Goal: Register for event/course

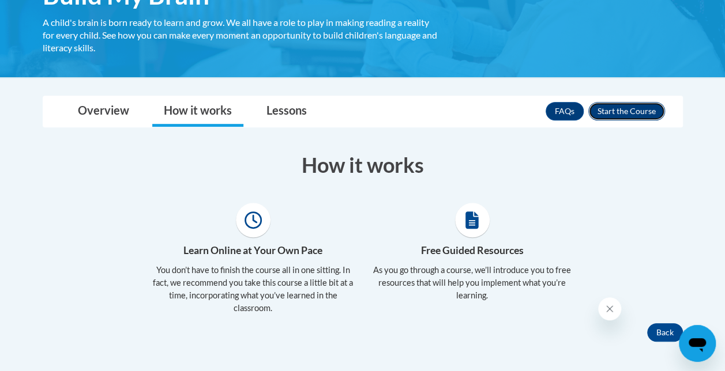
click at [642, 104] on button "Enroll" at bounding box center [626, 111] width 77 height 18
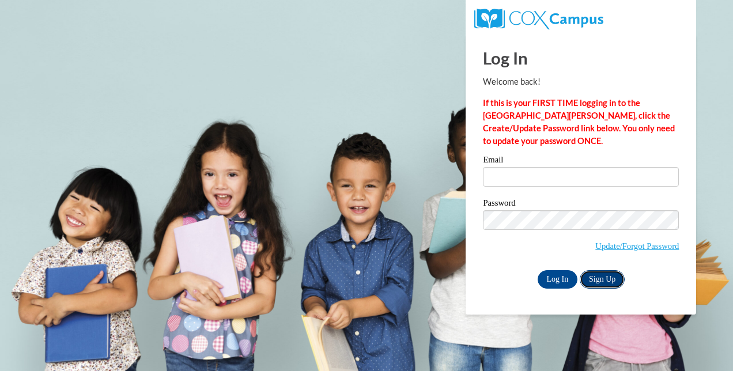
click at [593, 276] on link "Sign Up" at bounding box center [602, 279] width 45 height 18
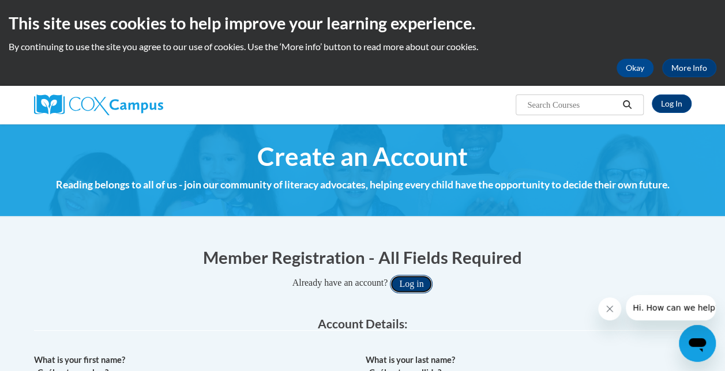
click at [427, 279] on button "Log in" at bounding box center [411, 284] width 43 height 18
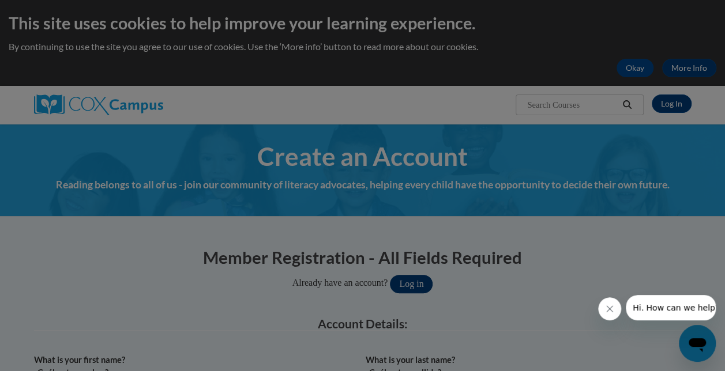
scroll to position [37, 0]
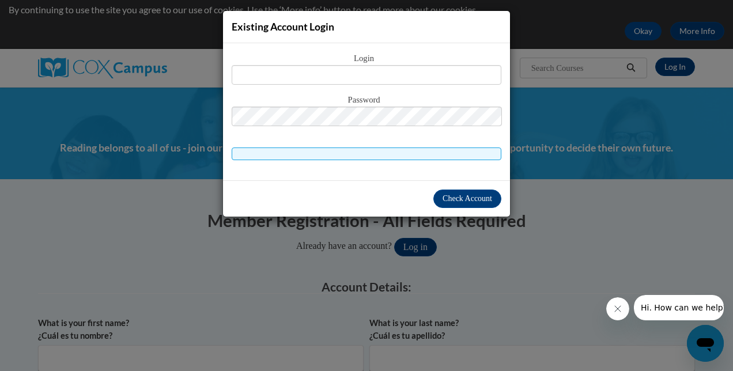
click at [202, 186] on div "Existing Account Login Login Password" at bounding box center [366, 185] width 733 height 371
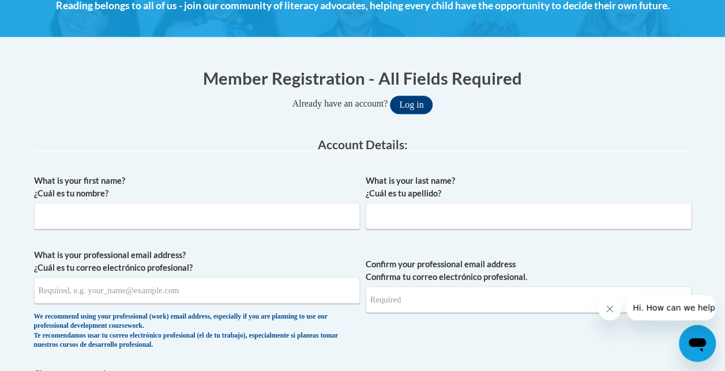
scroll to position [180, 0]
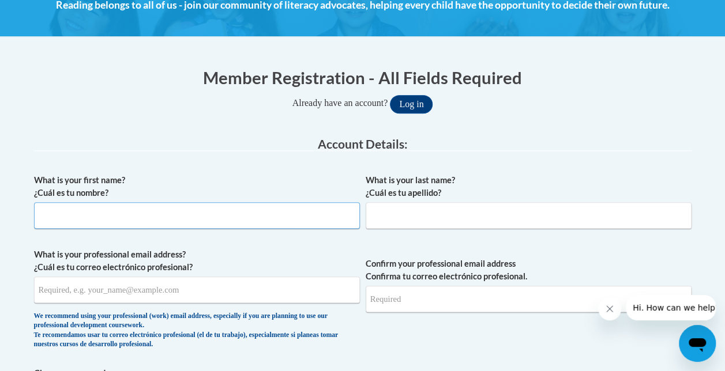
click at [202, 217] on input "What is your first name? ¿Cuál es tu nombre?" at bounding box center [197, 215] width 326 height 27
type input "Ezequiel"
type input "Perez II"
type input "ezperez0823@gmail.com"
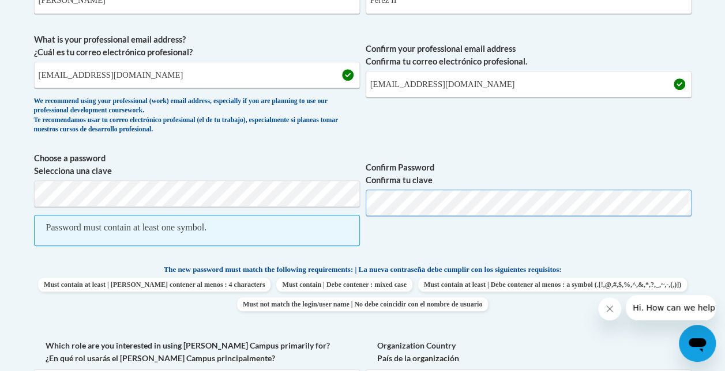
scroll to position [395, 0]
click at [31, 187] on div "Member Registration - All Fields Required Already have an account? Log in Prefe…" at bounding box center [362, 310] width 675 height 942
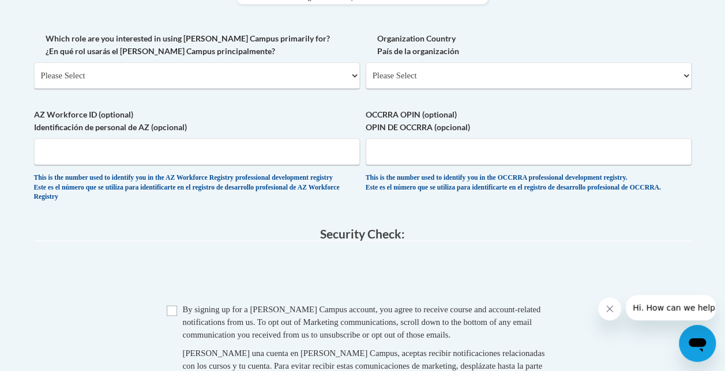
scroll to position [670, 0]
click at [308, 78] on select "Please Select College/University | Colegio/Universidad Community/Nonprofit Part…" at bounding box center [197, 75] width 326 height 27
select select "5a18ea06-2b54-4451-96f2-d152daf9eac5"
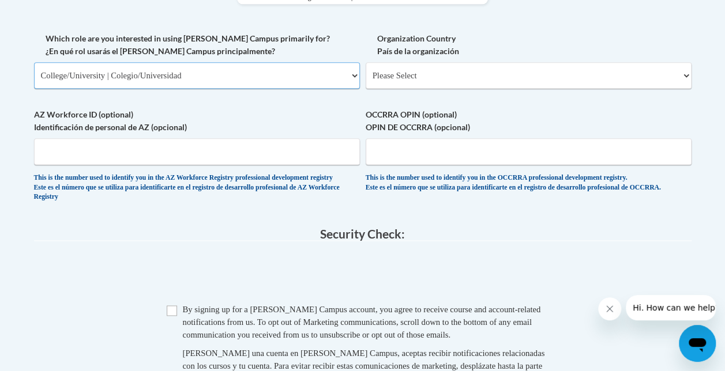
click at [34, 62] on select "Please Select College/University | Colegio/Universidad Community/Nonprofit Part…" at bounding box center [197, 75] width 326 height 27
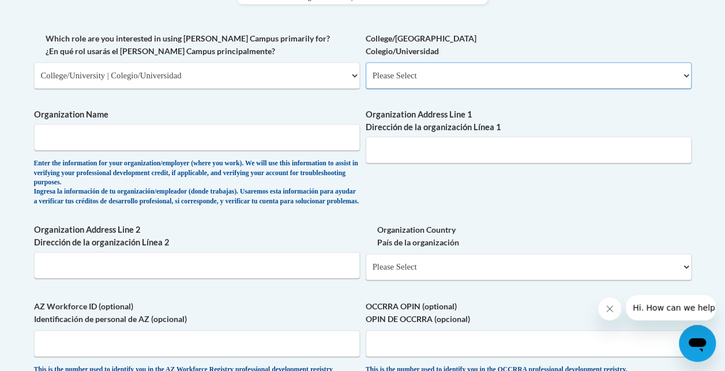
click at [416, 82] on select "Please Select College/University Staff | Empleado universitario College/Univers…" at bounding box center [529, 75] width 326 height 27
select select "99b32b07-cffc-426c-8bf6-0cd77760d84b"
click at [366, 62] on select "Please Select College/University Staff | Empleado universitario College/Univers…" at bounding box center [529, 75] width 326 height 27
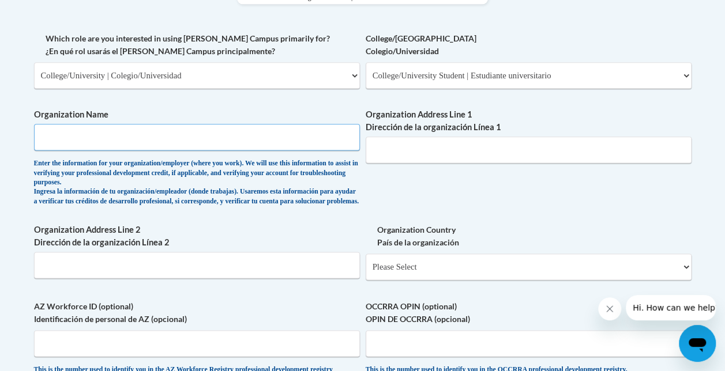
click at [181, 136] on input "Organization Name" at bounding box center [197, 137] width 326 height 27
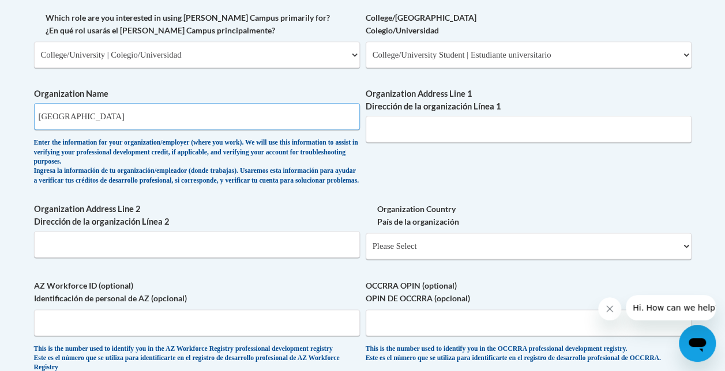
scroll to position [690, 0]
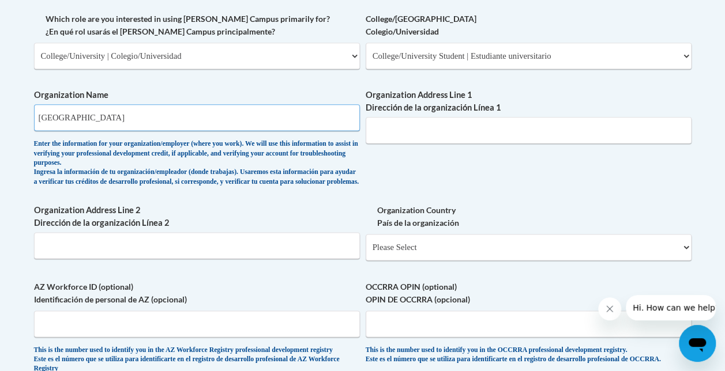
type input "Kennesaw State University"
drag, startPoint x: 415, startPoint y: 130, endPoint x: 438, endPoint y: 130, distance: 23.6
click at [438, 130] on input "Organization Address Line 1 Dirección de la organización Línea 1" at bounding box center [529, 130] width 326 height 27
paste input "1000 Chastain Rd NW, Kennesaw, GA 30144"
type input "1000 Chastain Rd NW, Kennesaw, GA 30144"
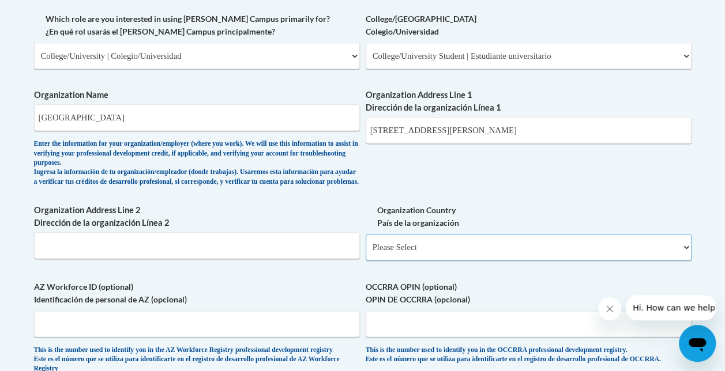
click at [504, 260] on select "Please Select United States | Estados Unidos Outside of the United States | Fue…" at bounding box center [529, 247] width 326 height 27
select select "ad49bcad-a171-4b2e-b99c-48b446064914"
click at [366, 243] on select "Please Select United States | Estados Unidos Outside of the United States | Fue…" at bounding box center [529, 247] width 326 height 27
select select
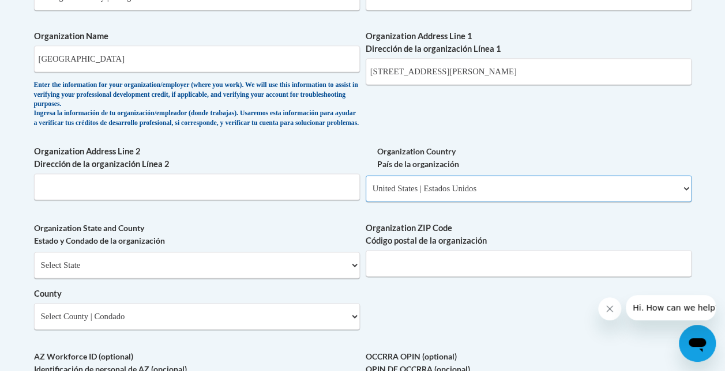
scroll to position [749, 0]
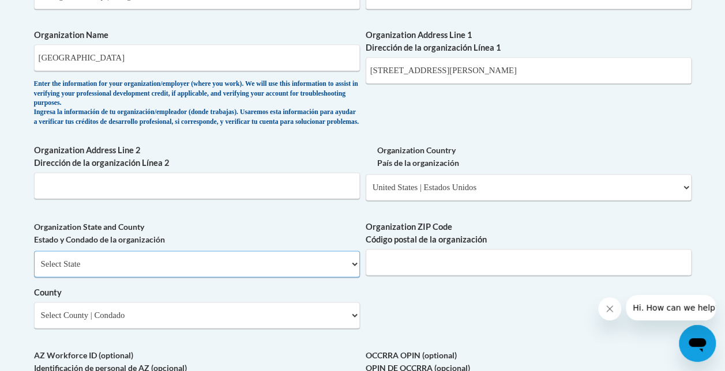
click at [252, 272] on select "Select State Alabama Alaska Arizona Arkansas California Colorado Connecticut De…" at bounding box center [197, 264] width 326 height 27
select select "Georgia"
click at [34, 259] on select "Select State Alabama Alaska Arizona Arkansas California Colorado Connecticut De…" at bounding box center [197, 264] width 326 height 27
click at [561, 71] on input "1000 Chastain Rd NW, Kennesaw, GA 30144" at bounding box center [529, 70] width 326 height 27
type input "1000 Chastain Rd NW"
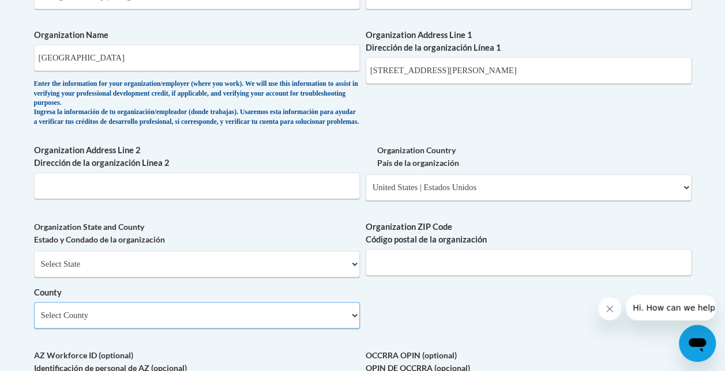
click at [294, 329] on select "Select County Appling Atkinson Bacon Baker Baldwin Banks Barrow Bartow Ben Hill…" at bounding box center [197, 315] width 326 height 27
click at [416, 229] on div "What is your first name? ¿Cuál es tu nombre? Ezequiel What is your last name? ¿…" at bounding box center [362, 26] width 657 height 855
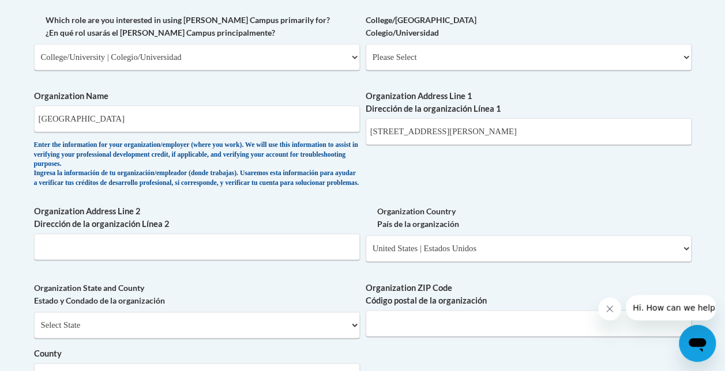
scroll to position [688, 0]
click at [455, 62] on select "Please Select College/University Staff | Empleado universitario College/Univers…" at bounding box center [529, 57] width 326 height 27
select select "99b32b07-cffc-426c-8bf6-0cd77760d84b"
click at [366, 44] on select "Please Select College/University Staff | Empleado universitario College/Univers…" at bounding box center [529, 57] width 326 height 27
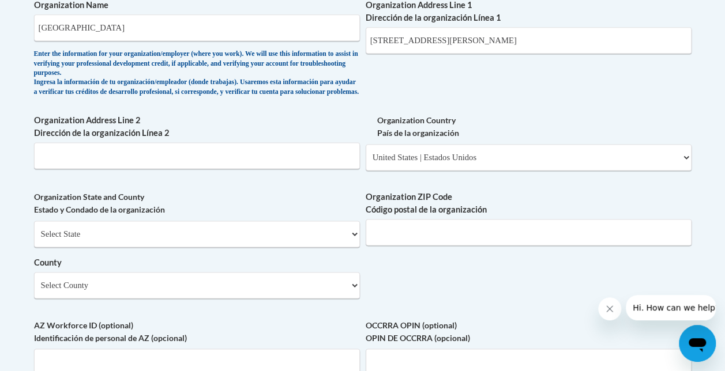
scroll to position [788, 0]
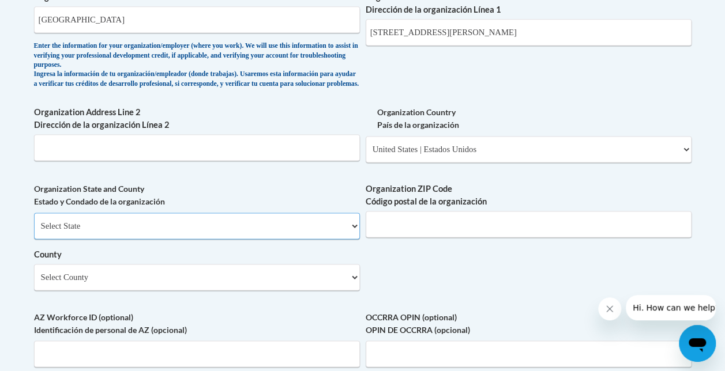
click at [282, 239] on select "Select State Alabama Alaska Arizona Arkansas California Colorado Connecticut De…" at bounding box center [197, 226] width 326 height 27
select select "Georgia"
click at [34, 221] on select "Select State Alabama Alaska Arizona Arkansas California Colorado Connecticut De…" at bounding box center [197, 226] width 326 height 27
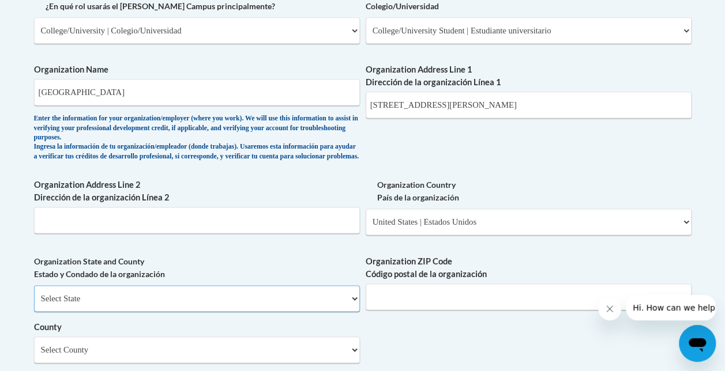
scroll to position [715, 0]
click at [452, 298] on input "Organization ZIP Code Código postal de la organización" at bounding box center [529, 297] width 326 height 27
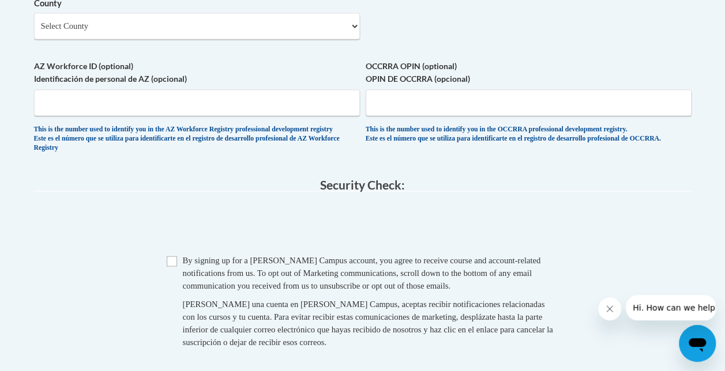
scroll to position [1040, 0]
type input "30144"
click at [175, 265] on input "Checkbox" at bounding box center [172, 260] width 10 height 10
checkbox input "true"
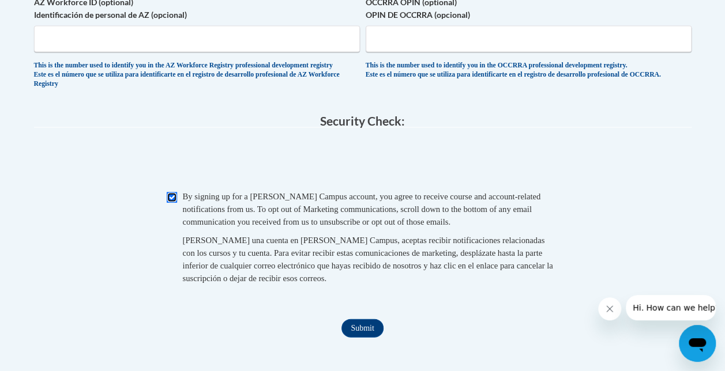
scroll to position [1145, 0]
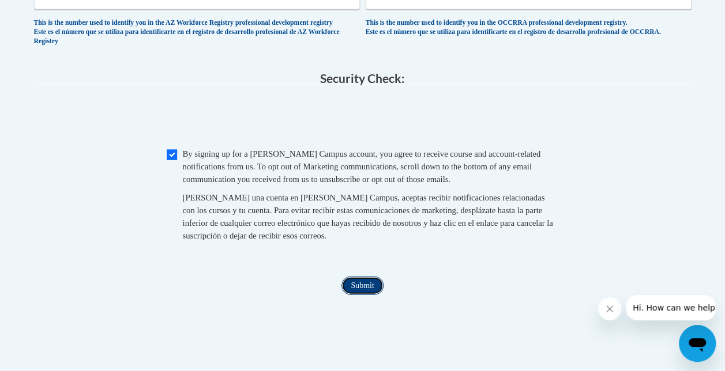
click at [359, 295] on input "Submit" at bounding box center [362, 286] width 42 height 18
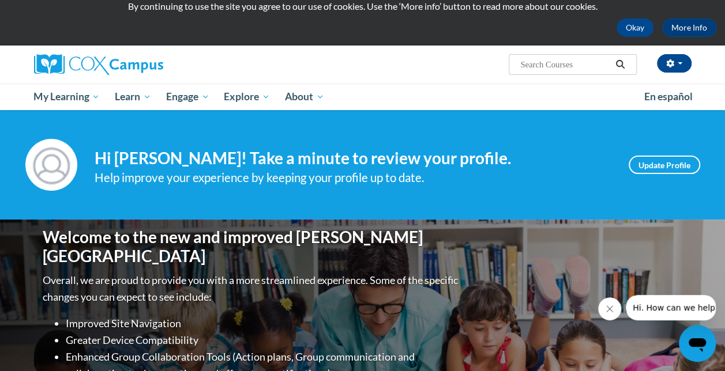
scroll to position [63, 0]
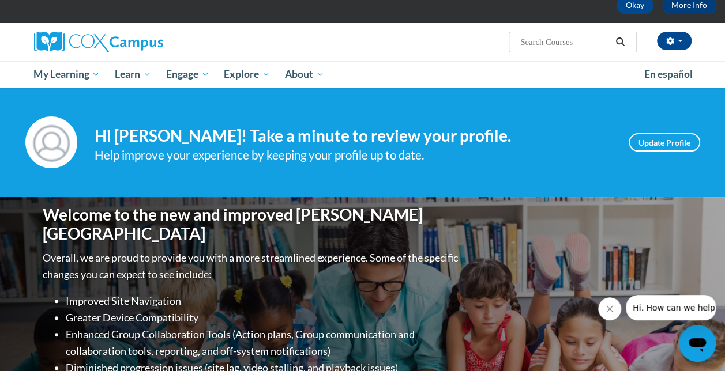
click at [580, 44] on input "Search..." at bounding box center [565, 42] width 92 height 14
type input "Build my bran"
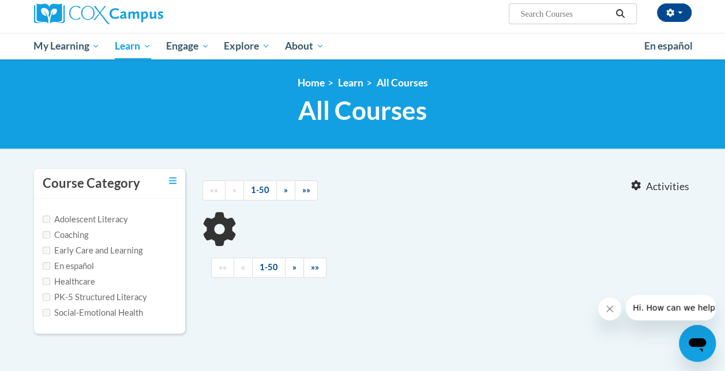
scroll to position [95, 0]
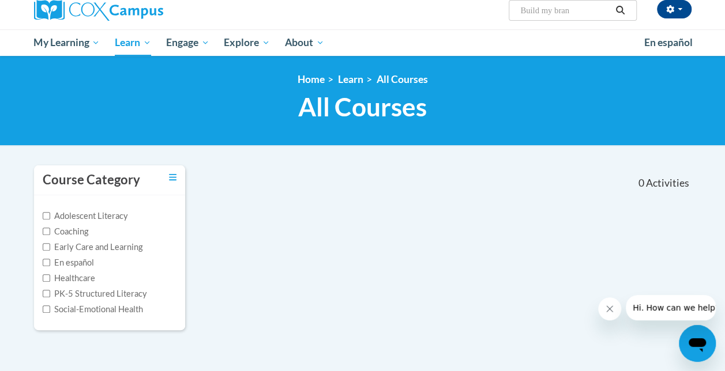
click at [582, 16] on input "Build my bran" at bounding box center [565, 10] width 92 height 14
type input "Build my brain"
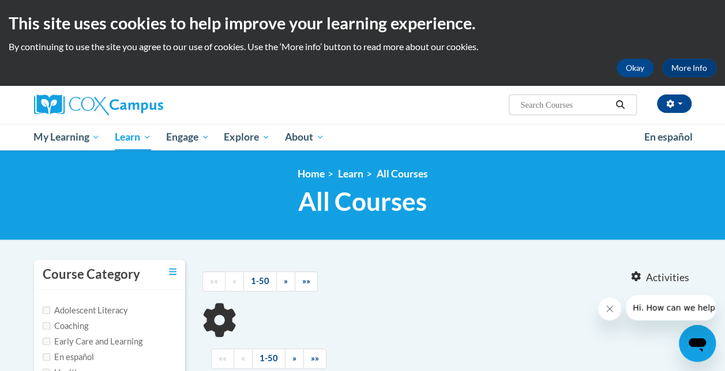
type input "Build my brain"
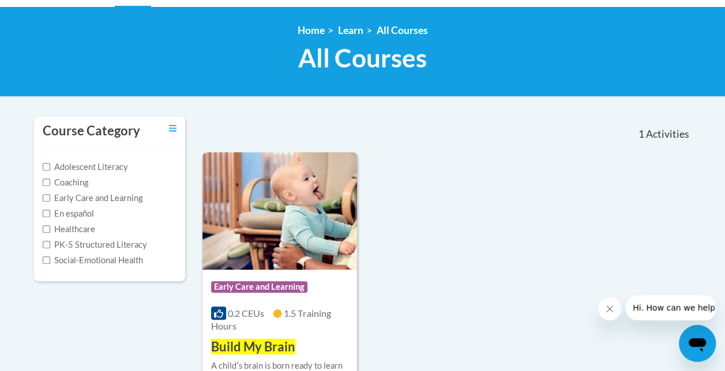
scroll to position [219, 0]
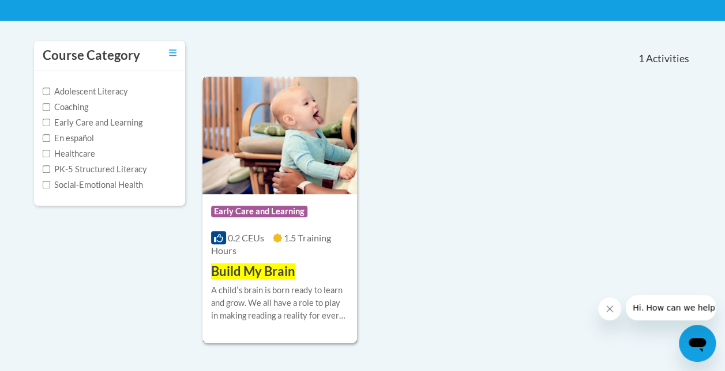
click at [299, 167] on img at bounding box center [279, 136] width 155 height 118
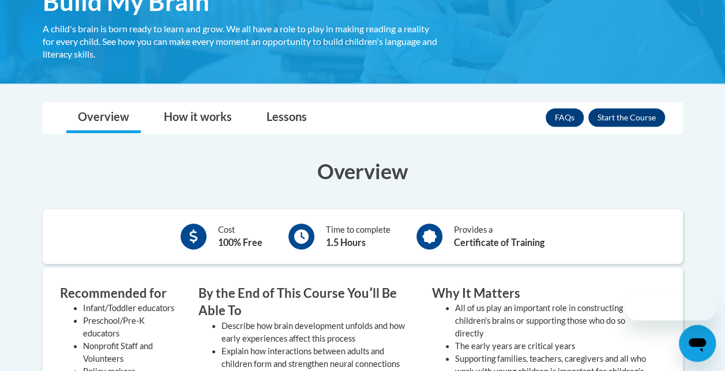
scroll to position [219, 0]
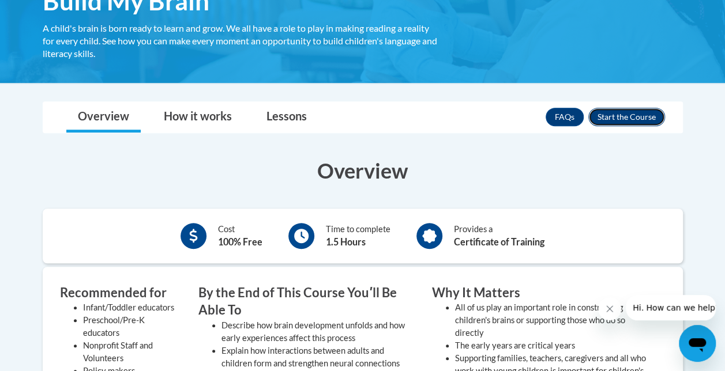
click at [626, 120] on button "Enroll" at bounding box center [626, 117] width 77 height 18
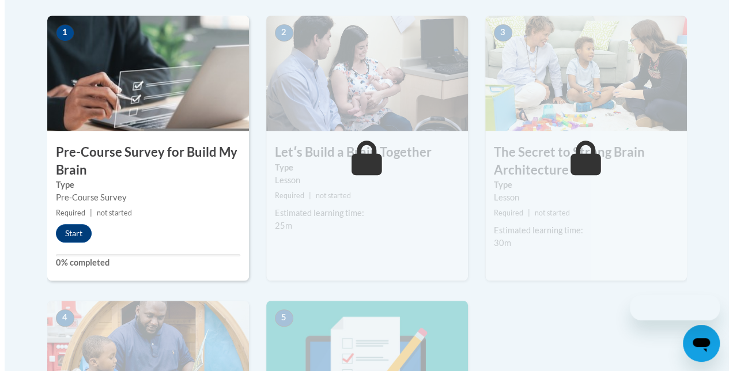
scroll to position [372, 0]
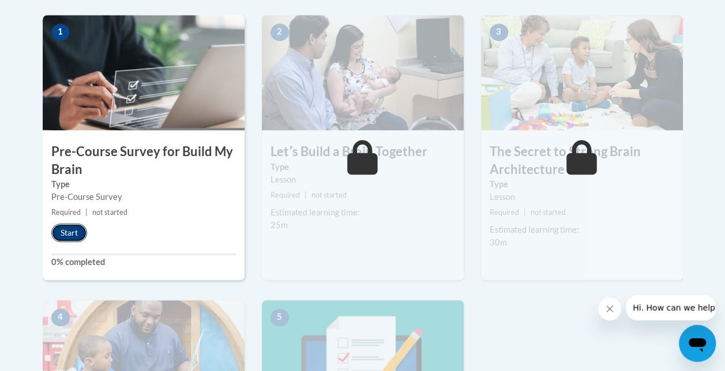
click at [66, 229] on button "Start" at bounding box center [69, 233] width 36 height 18
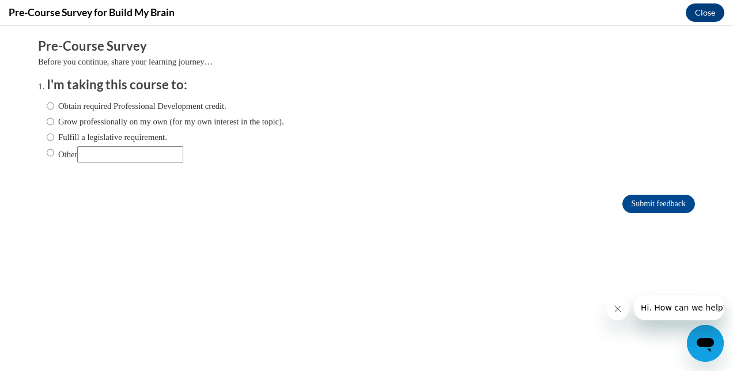
scroll to position [0, 0]
click at [96, 106] on label "Obtain required Professional Development credit." at bounding box center [137, 106] width 180 height 13
click at [54, 106] on input "Obtain required Professional Development credit." at bounding box center [50, 106] width 7 height 13
radio input "true"
click at [167, 152] on input "Other" at bounding box center [130, 154] width 106 height 16
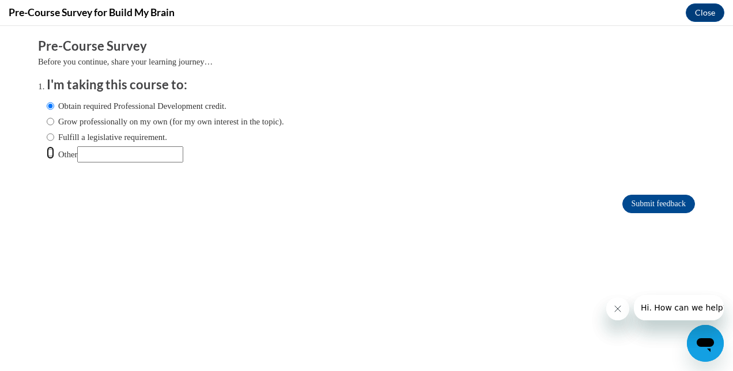
click at [47, 150] on input "Other" at bounding box center [50, 152] width 7 height 13
radio input "true"
click at [100, 158] on input "Other" at bounding box center [130, 154] width 106 height 16
type input "Credu"
click at [47, 97] on div "Obtain required Professional Development credit. Grow professionally on my own …" at bounding box center [166, 131] width 238 height 74
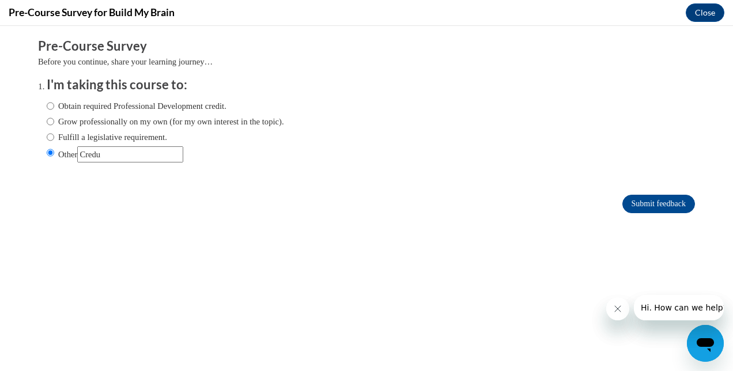
click at [48, 101] on label "Obtain required Professional Development credit." at bounding box center [137, 106] width 180 height 13
click at [48, 101] on input "Obtain required Professional Development credit." at bounding box center [50, 106] width 7 height 13
radio input "true"
click at [161, 160] on input "Other" at bounding box center [130, 154] width 106 height 16
type input "C"
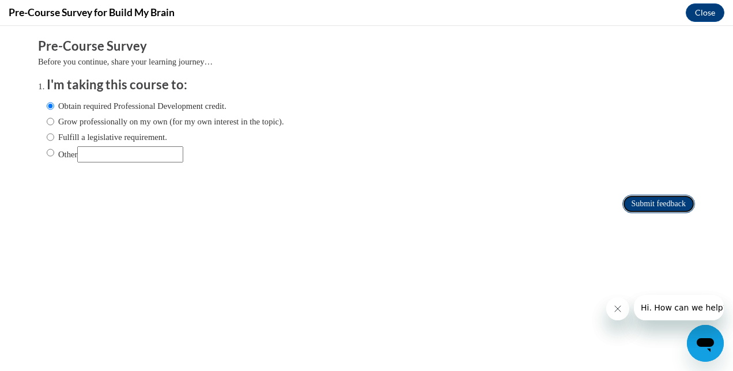
click at [650, 200] on input "Submit feedback" at bounding box center [659, 204] width 73 height 18
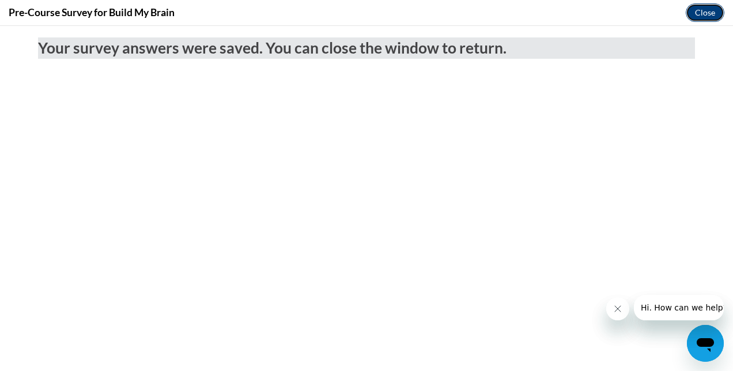
click at [702, 9] on button "Close" at bounding box center [705, 12] width 39 height 18
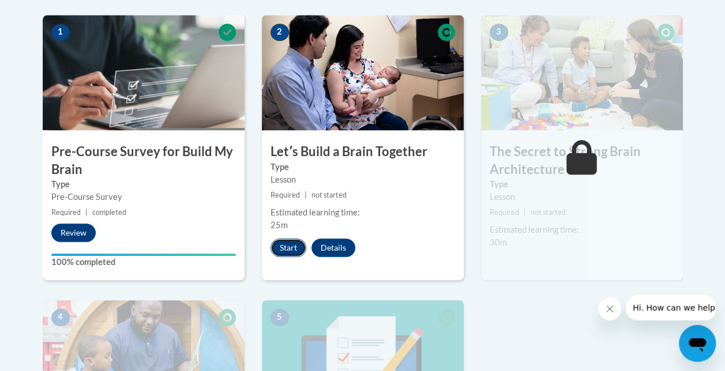
click at [295, 243] on button "Start" at bounding box center [288, 248] width 36 height 18
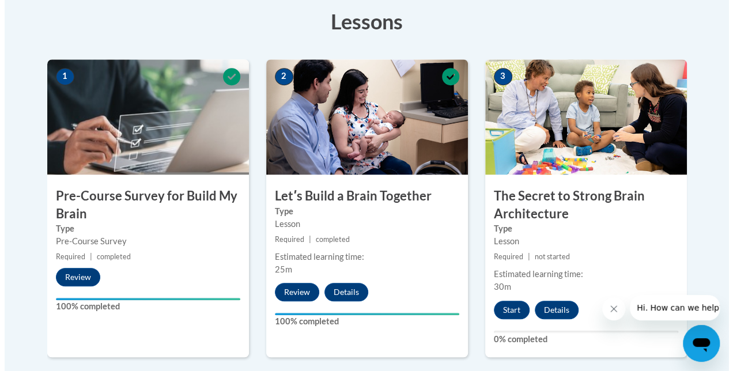
scroll to position [329, 0]
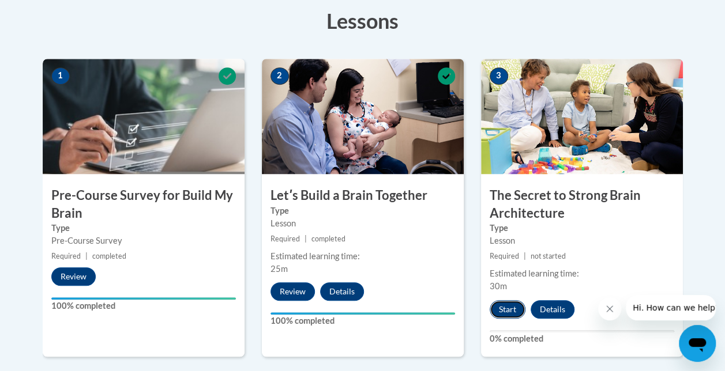
click at [516, 311] on button "Start" at bounding box center [507, 309] width 36 height 18
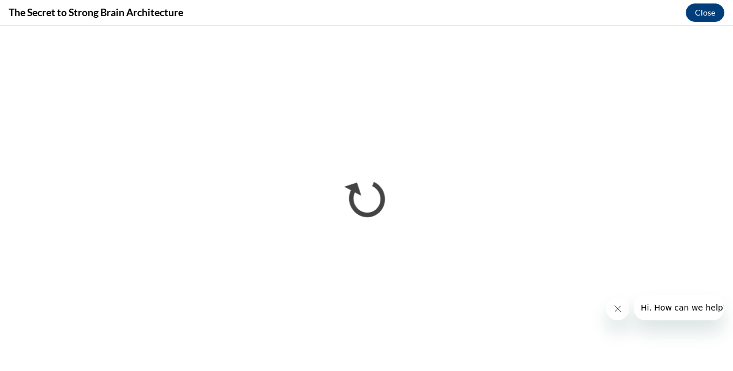
scroll to position [0, 0]
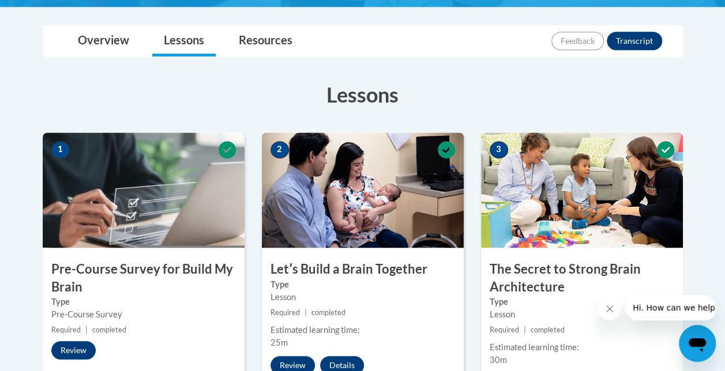
scroll to position [244, 0]
